Goal: Task Accomplishment & Management: Complete application form

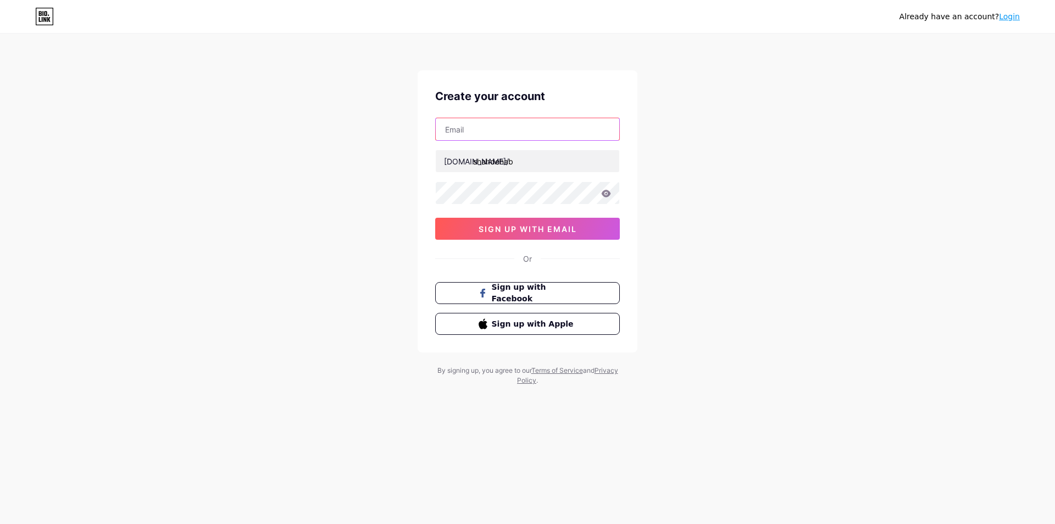
click at [549, 139] on input "text" at bounding box center [528, 129] width 184 height 22
paste input "61579990346306"
type input "61579990346306"
click at [551, 234] on button "sign up with email" at bounding box center [527, 229] width 185 height 22
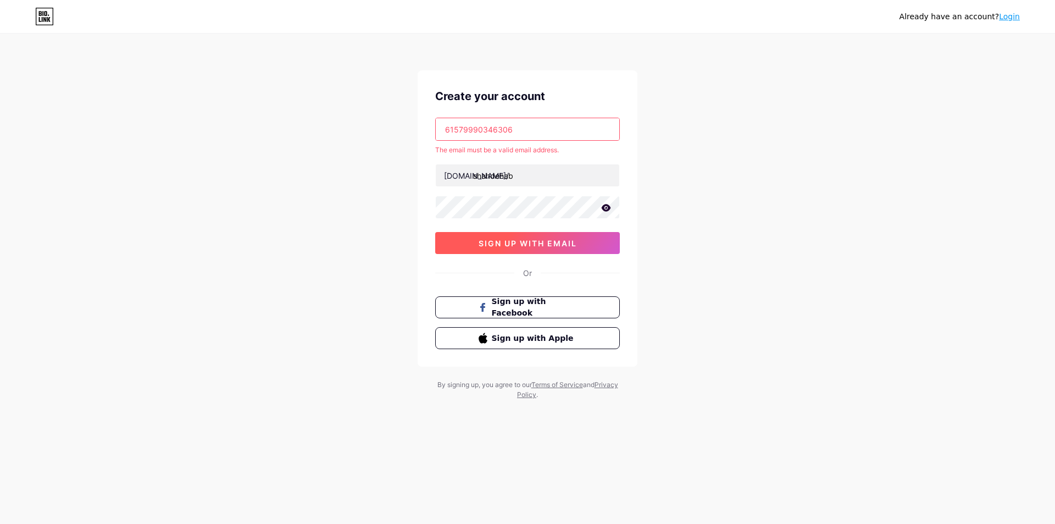
click at [552, 240] on span "sign up with email" at bounding box center [528, 243] width 98 height 9
